Goal: Task Accomplishment & Management: Manage account settings

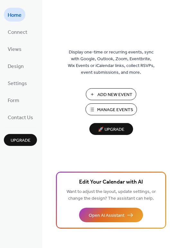
click at [99, 112] on span "Manage Events" at bounding box center [115, 110] width 36 height 7
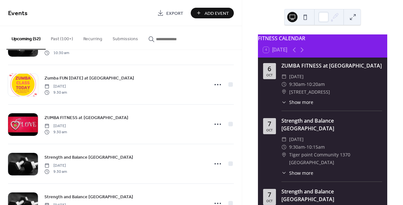
scroll to position [569, 0]
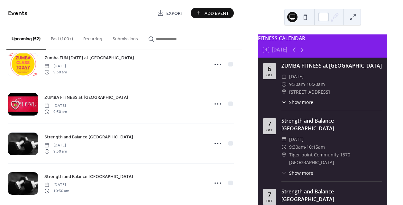
click at [239, 175] on div "ZUMBA FITNESS at Gulf Breeze Recreation Center Monday, October 6, 2025 9:30 am …" at bounding box center [121, 127] width 242 height 155
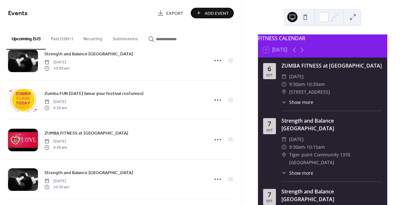
scroll to position [1110, 0]
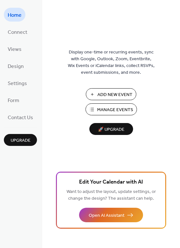
click at [112, 110] on span "Manage Events" at bounding box center [115, 110] width 36 height 7
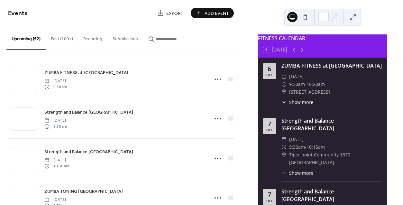
click at [22, 39] on button "Upcoming (52)" at bounding box center [25, 38] width 39 height 24
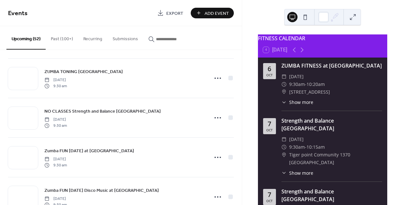
scroll to position [1275, 0]
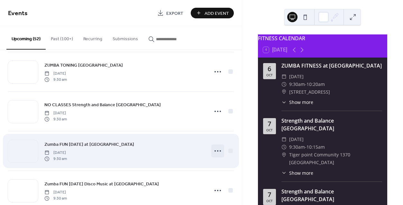
click at [215, 151] on circle at bounding box center [215, 150] width 1 height 1
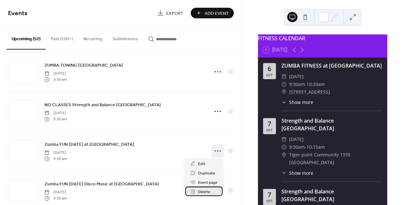
click at [202, 191] on span "Delete" at bounding box center [204, 192] width 12 height 7
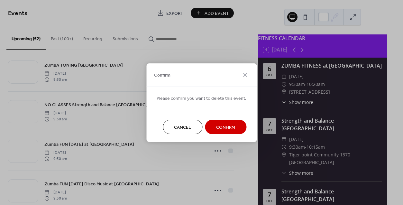
click at [226, 128] on span "Confirm" at bounding box center [225, 127] width 19 height 7
